Goal: Information Seeking & Learning: Learn about a topic

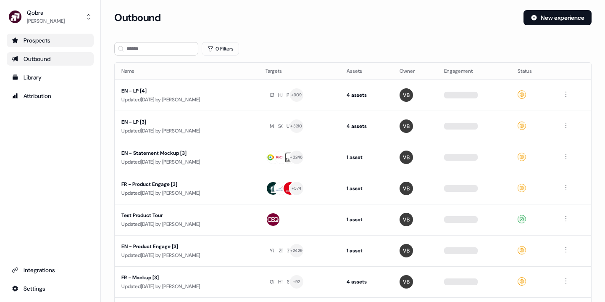
click at [58, 38] on div "Prospects" at bounding box center [50, 40] width 77 height 8
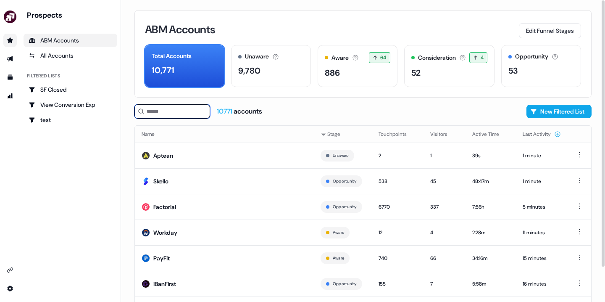
click at [166, 113] on input at bounding box center [173, 111] width 76 height 14
paste input "**********"
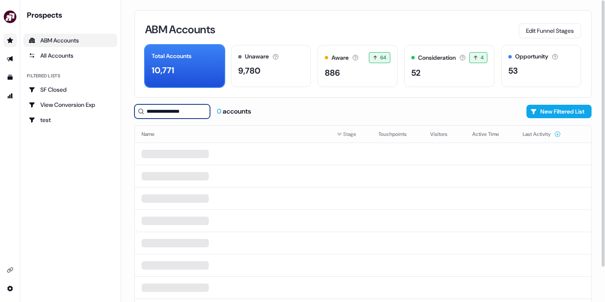
type input "**********"
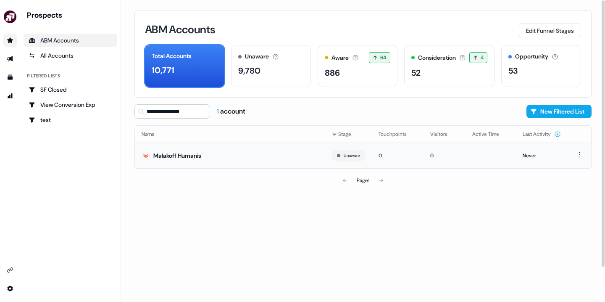
click at [175, 154] on div "Malakoff Humanis" at bounding box center [177, 155] width 48 height 8
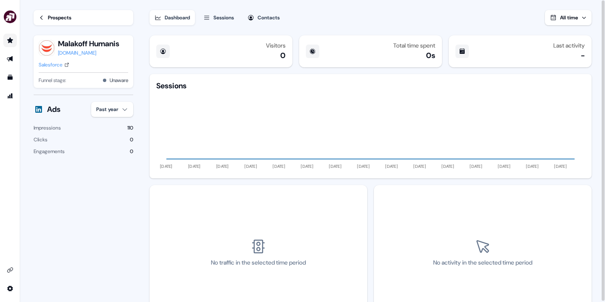
click at [222, 16] on div "Sessions" at bounding box center [224, 17] width 21 height 8
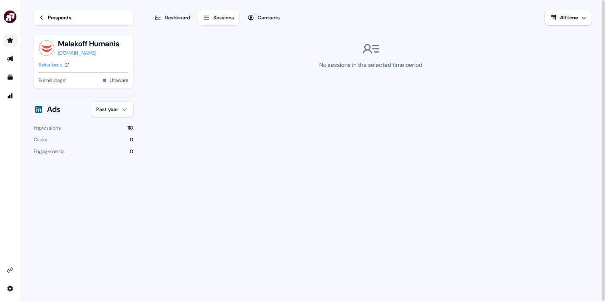
click at [267, 21] on div "Contacts" at bounding box center [269, 17] width 22 height 8
click at [187, 21] on div "Dashboard" at bounding box center [177, 17] width 25 height 8
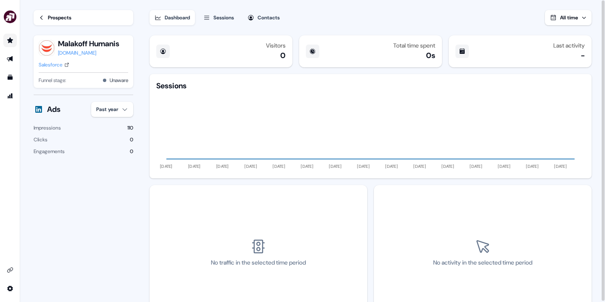
click at [576, 17] on span "All time" at bounding box center [569, 17] width 18 height 7
click at [485, 16] on div "Dashboard Sessions Contacts All time" at bounding box center [371, 12] width 442 height 25
click at [10, 45] on link "Go to prospects" at bounding box center [9, 40] width 13 height 13
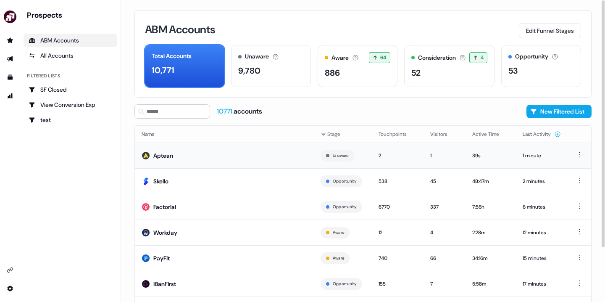
click at [169, 156] on div "Aptean" at bounding box center [163, 155] width 20 height 8
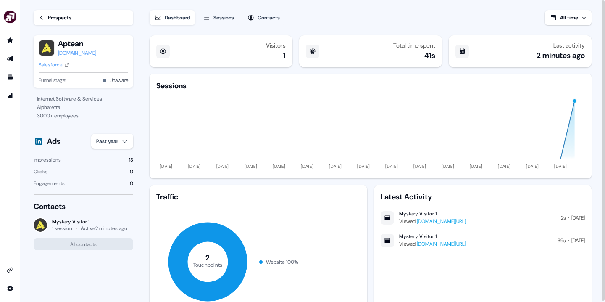
click at [57, 65] on div "Salesforce" at bounding box center [51, 65] width 24 height 8
click at [225, 20] on div "Sessions" at bounding box center [224, 17] width 21 height 8
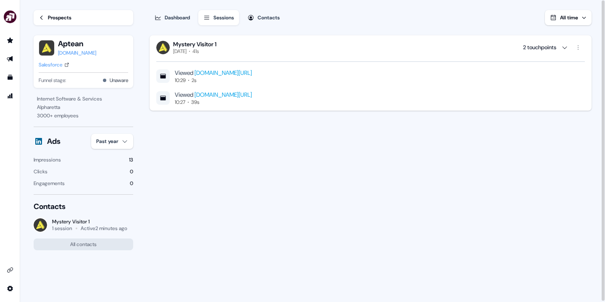
click at [178, 17] on div "Dashboard" at bounding box center [177, 17] width 25 height 8
